Goal: Transaction & Acquisition: Book appointment/travel/reservation

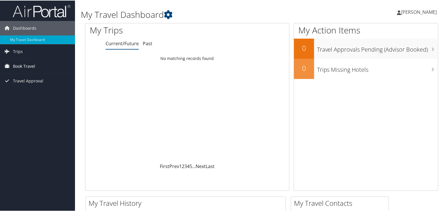
click at [23, 66] on span "Book Travel" at bounding box center [24, 66] width 22 height 14
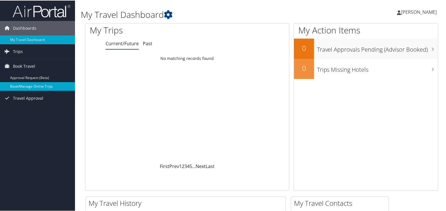
click at [27, 87] on link "Book/Manage Online Trips" at bounding box center [37, 86] width 75 height 9
